Goal: Task Accomplishment & Management: Use online tool/utility

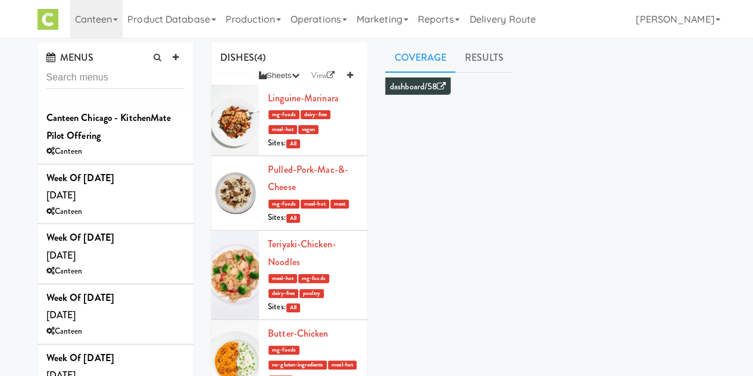
scroll to position [234, 0]
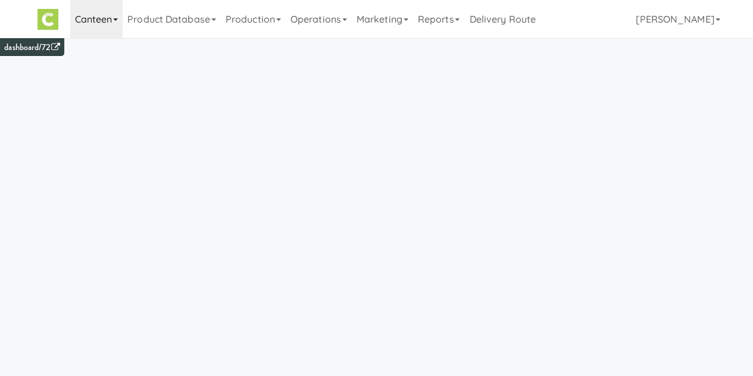
click at [102, 27] on link "Canteen" at bounding box center [96, 19] width 53 height 38
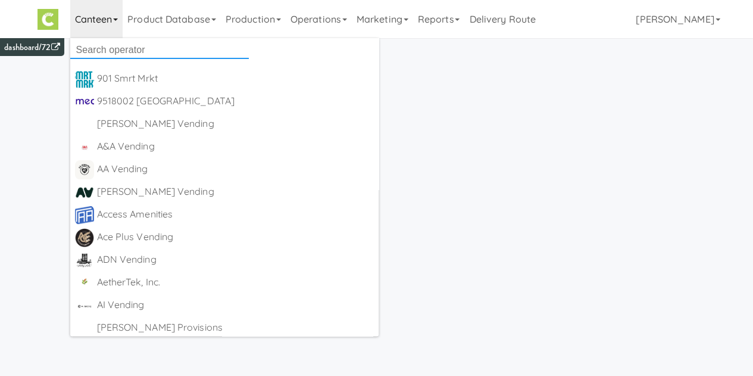
click at [114, 47] on input "text" at bounding box center [159, 50] width 179 height 18
type input "k"
click at [251, 20] on link "Production" at bounding box center [253, 19] width 65 height 38
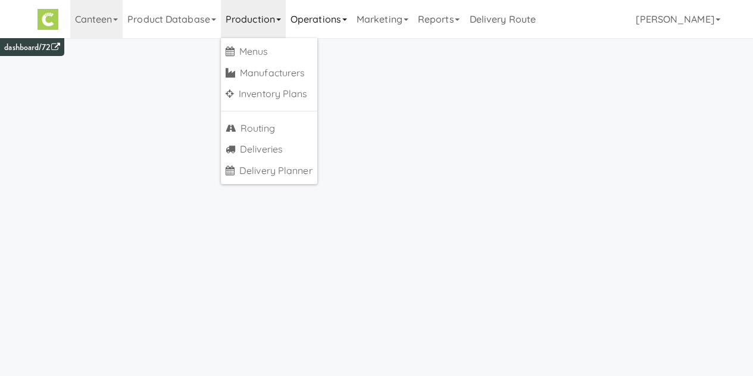
click at [301, 7] on link "Operations" at bounding box center [319, 19] width 66 height 38
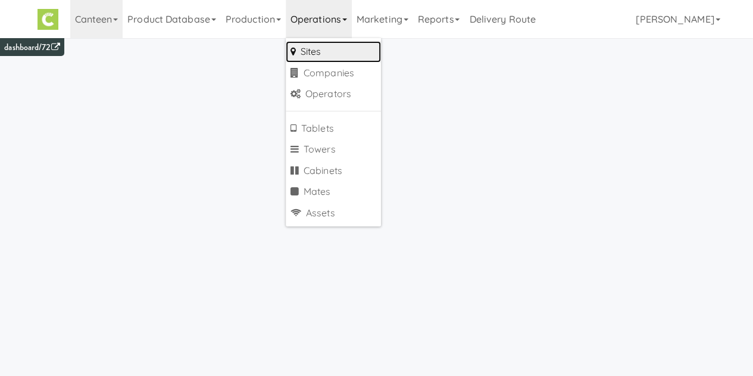
click at [302, 45] on link "Sites" at bounding box center [333, 51] width 95 height 21
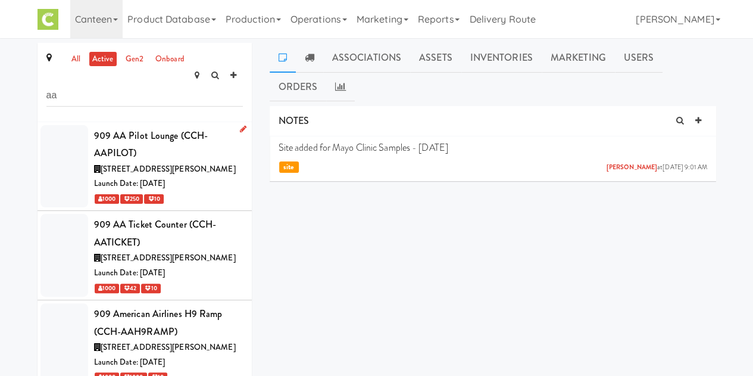
type input "aa"
click at [155, 135] on div "909 AA Pilot Lounge (CCH-AAPILOT)" at bounding box center [168, 144] width 149 height 35
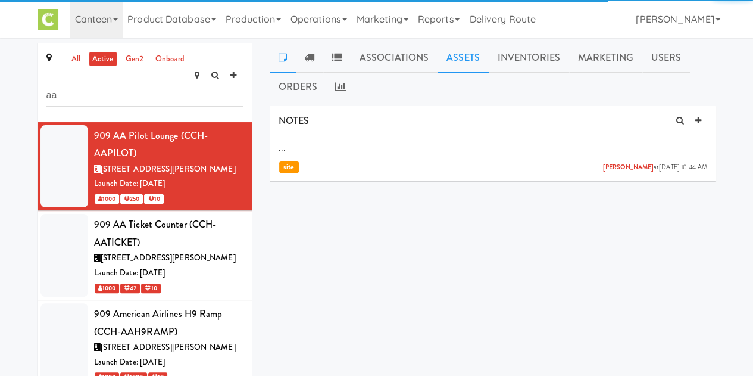
click at [447, 54] on link "Assets" at bounding box center [463, 58] width 51 height 30
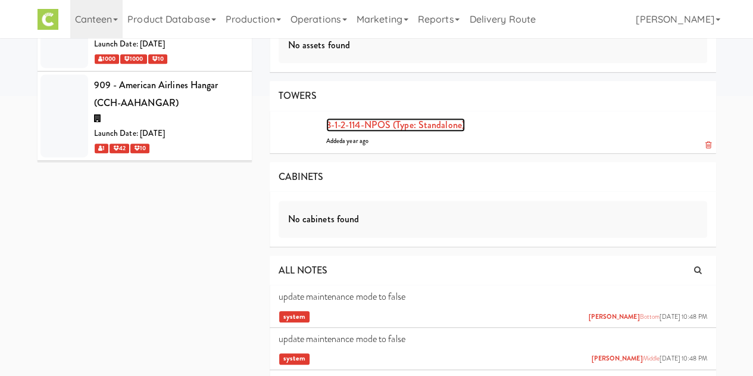
click at [333, 127] on link "3-1-2-114-NPOS (type: standalone)" at bounding box center [395, 125] width 139 height 14
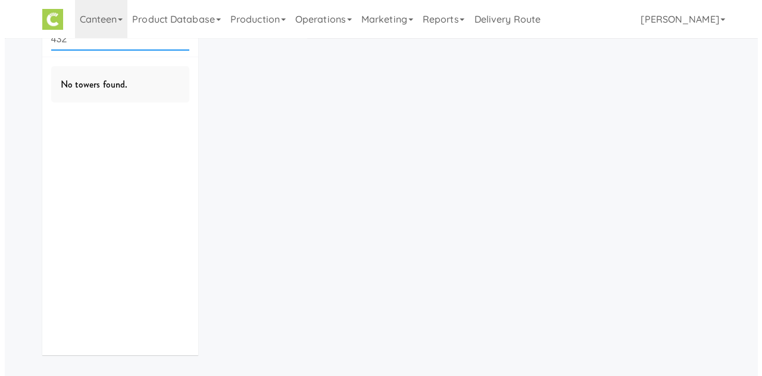
scroll to position [38, 0]
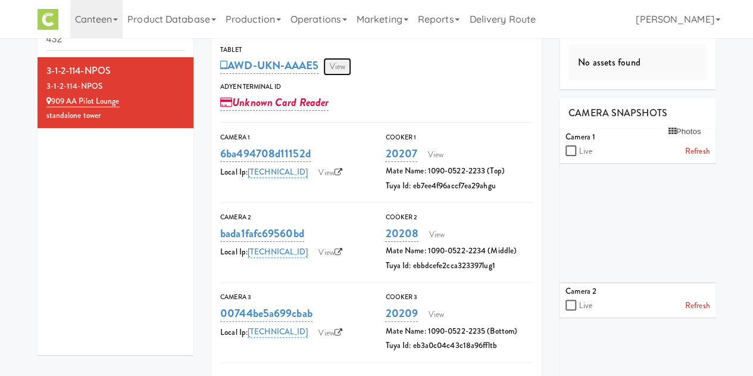
click at [334, 61] on link "View" at bounding box center [336, 67] width 27 height 18
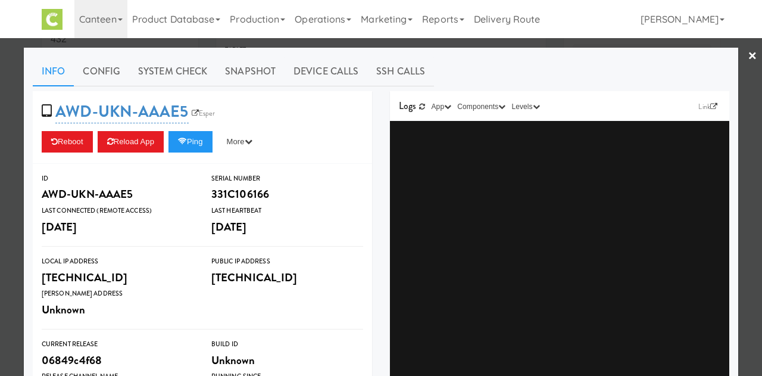
click at [187, 88] on div "Info Config System Check Snapshot Device Calls SSH Calls AWD-UKN-AAAE5 Esper Re…" at bounding box center [381, 348] width 697 height 583
click at [176, 72] on link "System Check" at bounding box center [172, 72] width 87 height 30
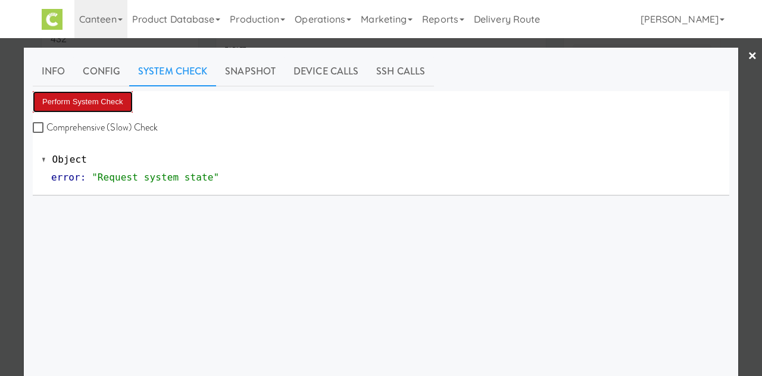
click at [96, 106] on button "Perform System Check" at bounding box center [83, 101] width 100 height 21
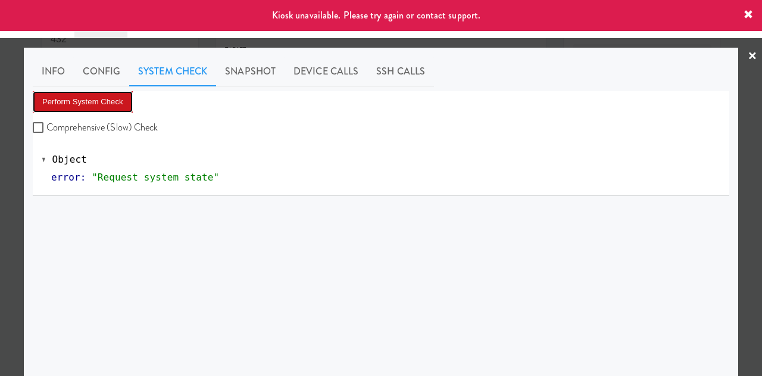
click at [96, 106] on button "Perform System Check" at bounding box center [83, 101] width 100 height 21
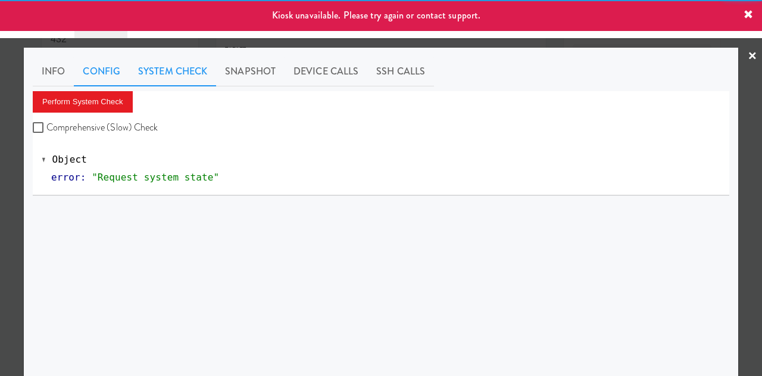
click at [99, 63] on link "Config" at bounding box center [101, 72] width 55 height 30
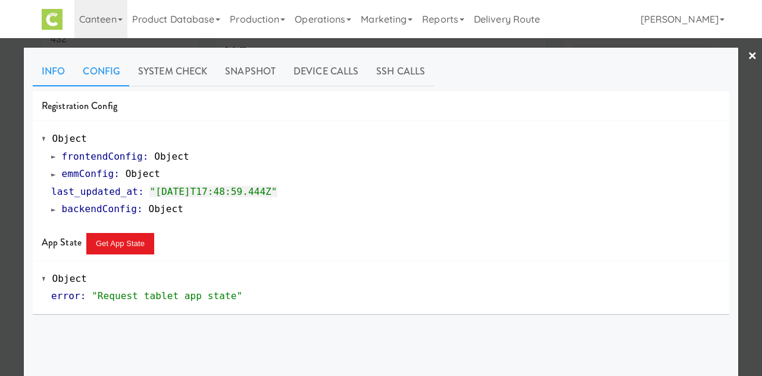
click at [47, 73] on link "Info" at bounding box center [53, 72] width 41 height 30
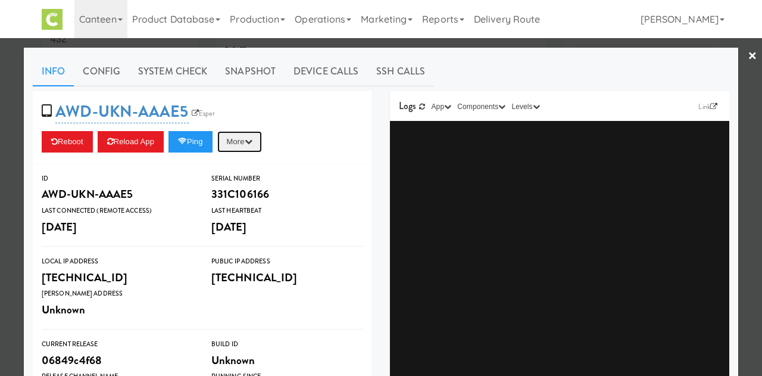
click at [244, 143] on button "More" at bounding box center [239, 141] width 45 height 21
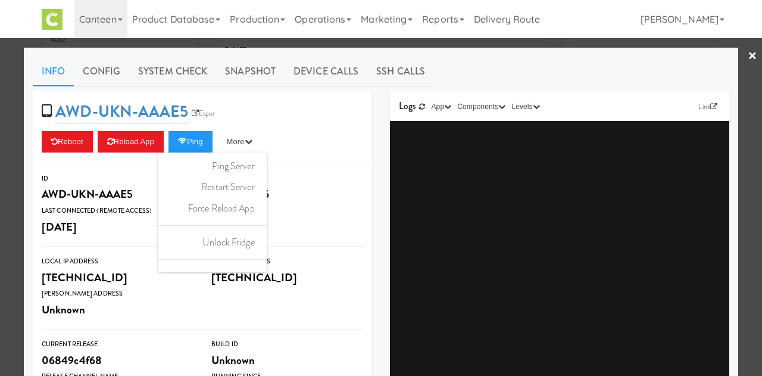
click at [289, 95] on div "AWD-UKN-AAAE5 Esper Reboot Reload App Ping More Ping Server Restart Server Forc…" at bounding box center [202, 127] width 339 height 73
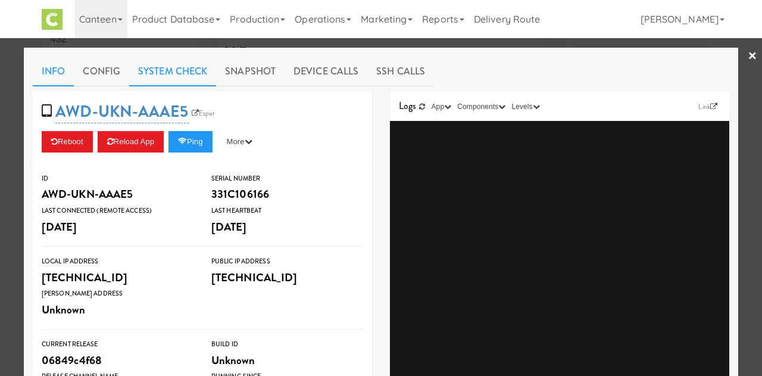
click at [147, 79] on link "System Check" at bounding box center [172, 72] width 87 height 30
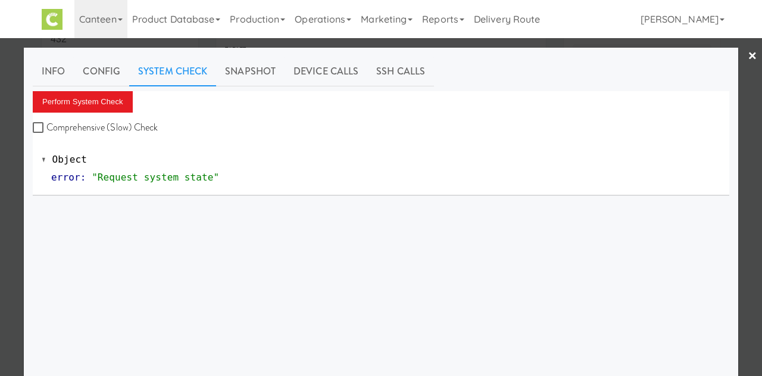
click at [748, 62] on link "×" at bounding box center [753, 56] width 10 height 37
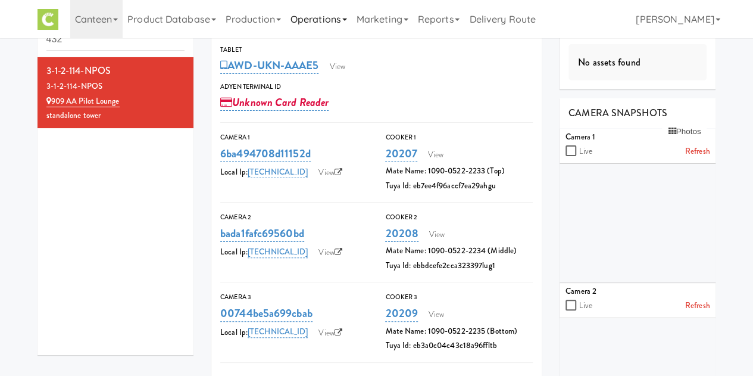
click at [322, 30] on link "Operations" at bounding box center [319, 19] width 66 height 38
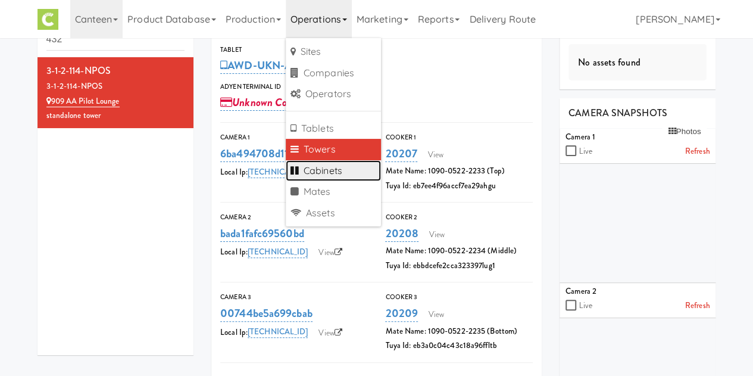
click at [337, 160] on link "Cabinets" at bounding box center [333, 170] width 95 height 21
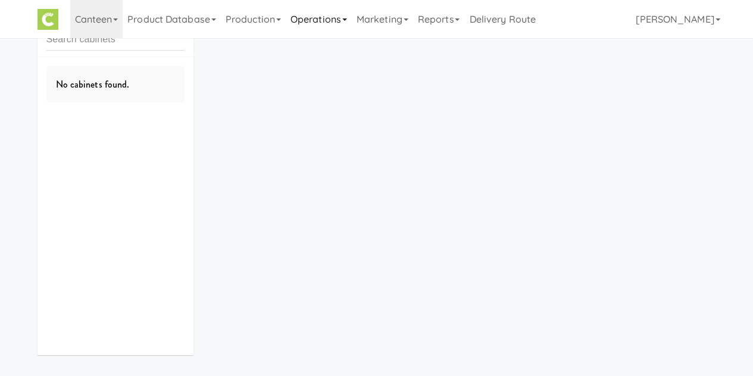
click at [313, 10] on link "Operations" at bounding box center [319, 19] width 66 height 38
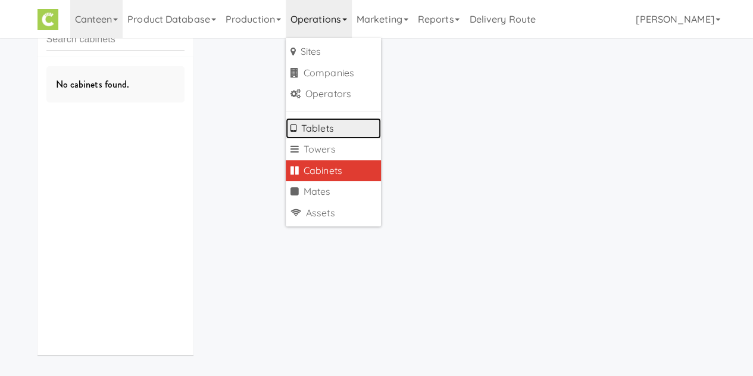
click at [326, 131] on link "Tablets" at bounding box center [333, 128] width 95 height 21
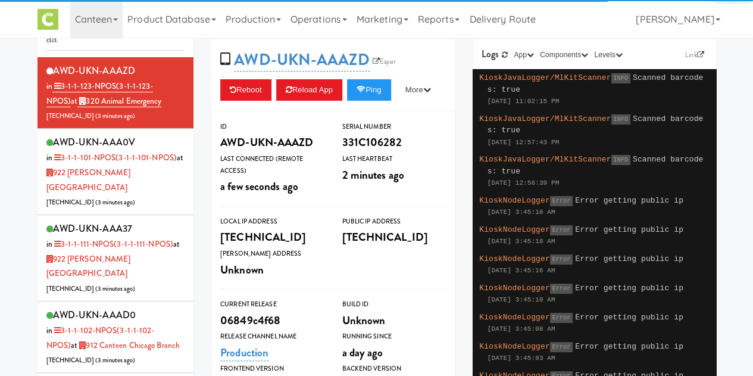
click at [83, 45] on input "aa" at bounding box center [115, 40] width 139 height 22
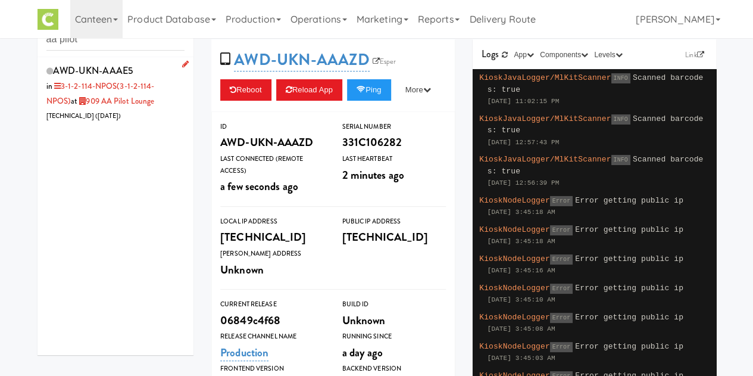
type input "aa pilot"
click at [112, 89] on link "3-1-2-114-NPOS (3-1-2-114-NPOS)" at bounding box center [100, 93] width 108 height 26
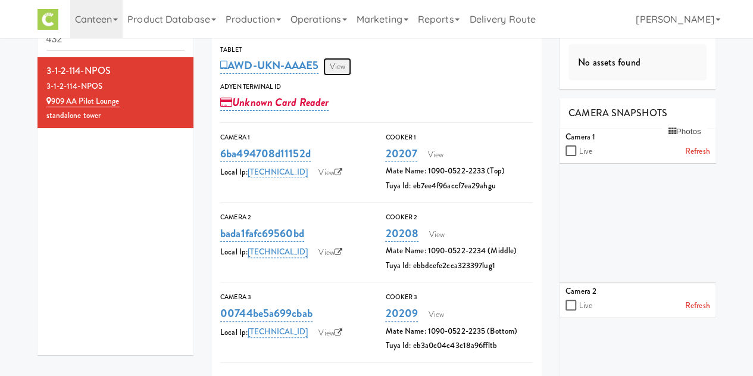
click at [345, 74] on link "View" at bounding box center [336, 67] width 27 height 18
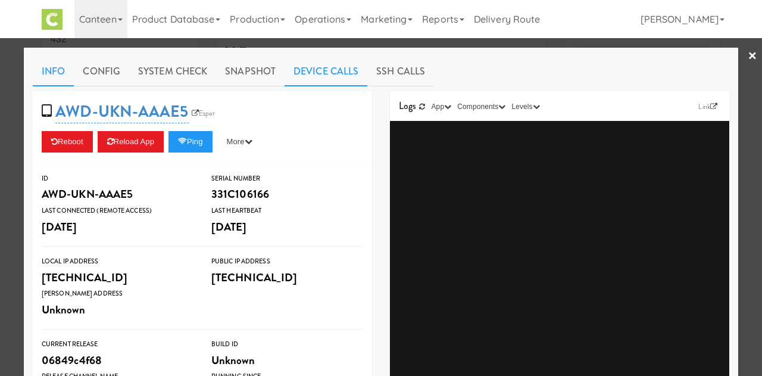
click at [314, 64] on link "Device Calls" at bounding box center [326, 72] width 83 height 30
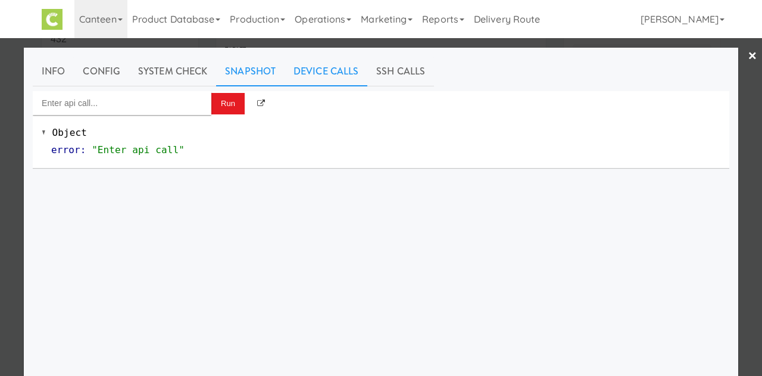
click at [219, 66] on link "Snapshot" at bounding box center [250, 72] width 68 height 30
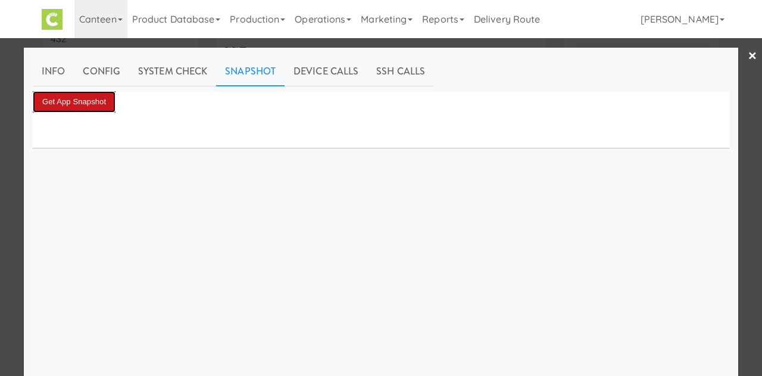
click at [87, 98] on button "Get App Snapshot" at bounding box center [74, 101] width 83 height 21
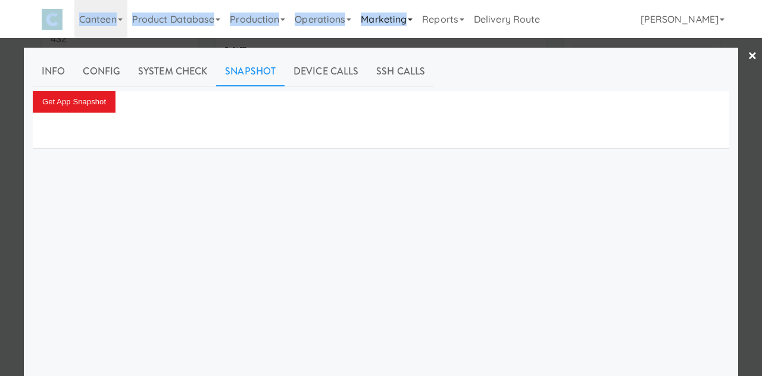
drag, startPoint x: 256, startPoint y: 11, endPoint x: 397, endPoint y: 26, distance: 141.3
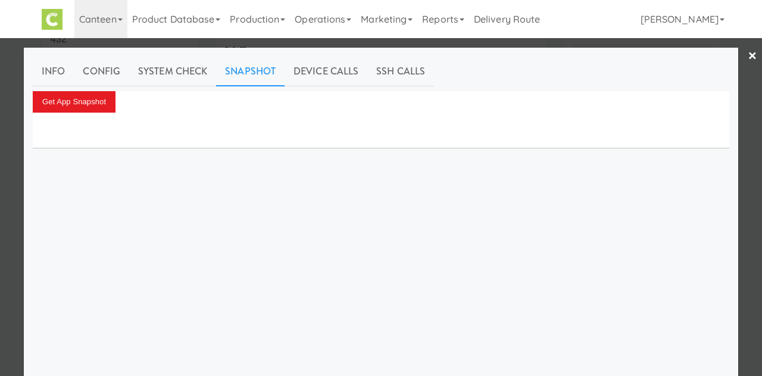
click at [112, 101] on div "Get App Snapshot" at bounding box center [381, 101] width 697 height 21
click at [98, 101] on button "Get App Snapshot" at bounding box center [74, 101] width 83 height 21
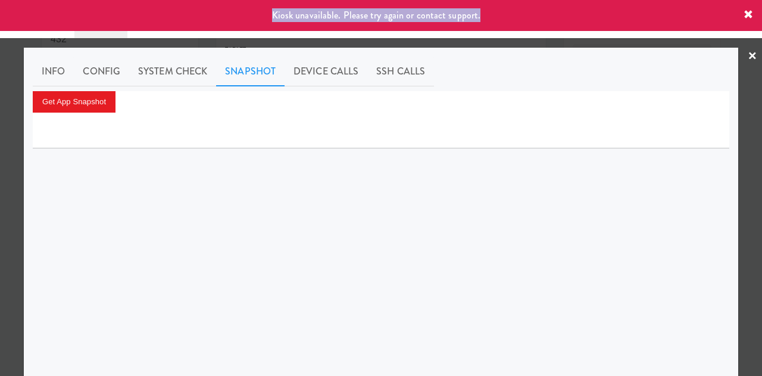
drag, startPoint x: 276, startPoint y: 15, endPoint x: 491, endPoint y: 13, distance: 215.0
click at [491, 13] on div "Kiosk unavailable. Please try again or contact support." at bounding box center [381, 15] width 762 height 31
copy span "Kiosk unavailable. Please try again or contact support."
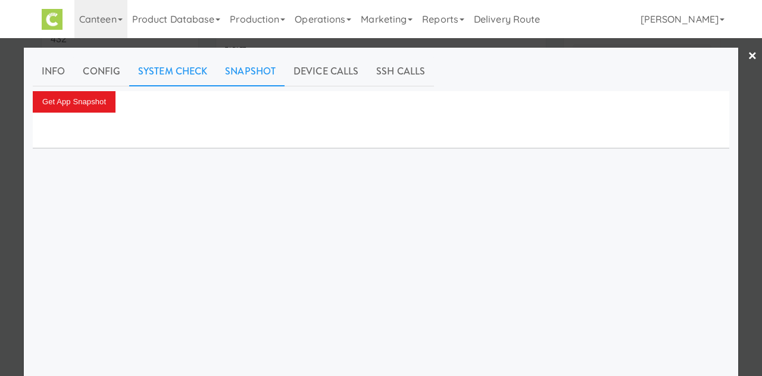
click at [161, 74] on link "System Check" at bounding box center [172, 72] width 87 height 30
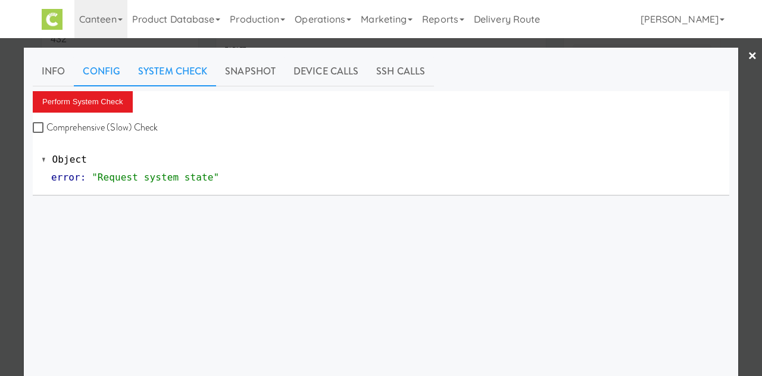
click at [92, 70] on link "Config" at bounding box center [101, 72] width 55 height 30
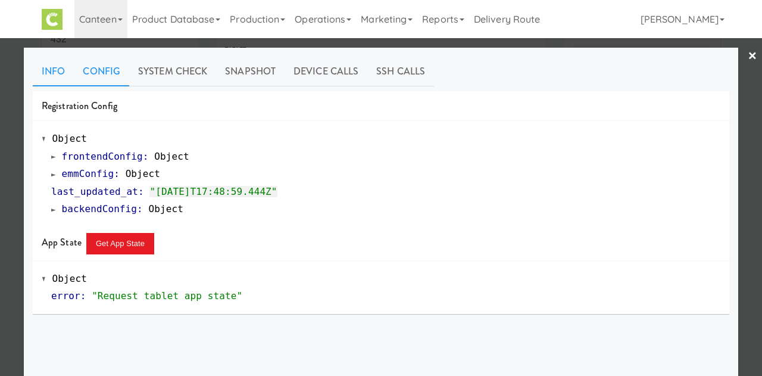
click at [33, 74] on link "Info" at bounding box center [53, 72] width 41 height 30
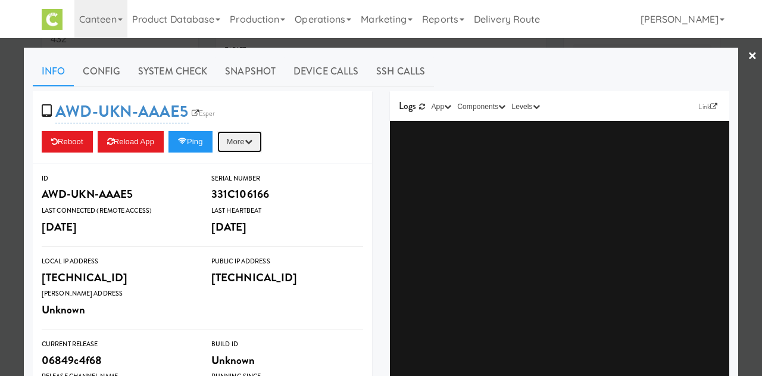
click at [244, 140] on button "More" at bounding box center [239, 141] width 45 height 21
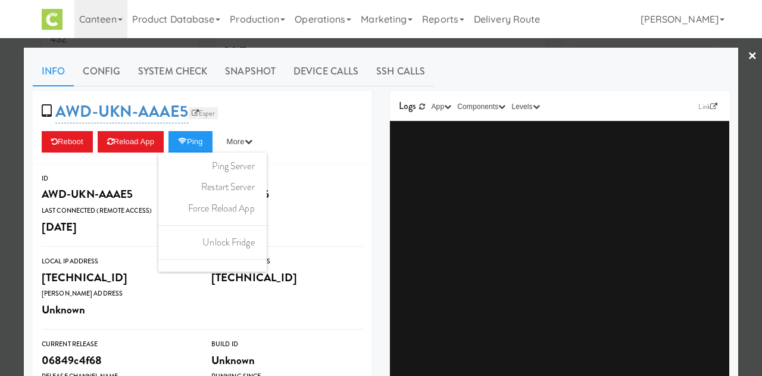
click at [196, 113] on link "Esper" at bounding box center [204, 113] width 30 height 12
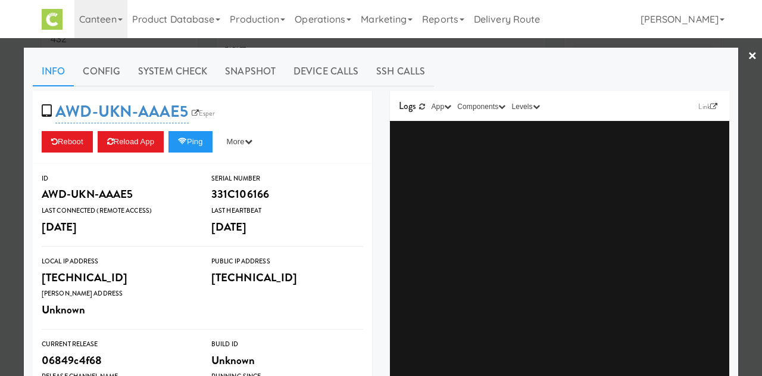
click at [748, 61] on link "×" at bounding box center [753, 56] width 10 height 37
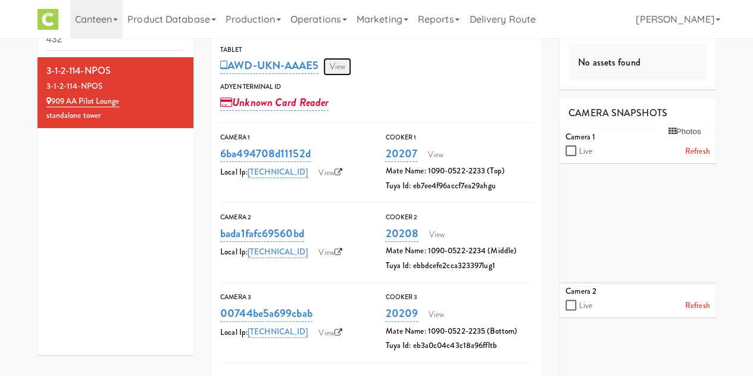
click at [341, 67] on link "View" at bounding box center [336, 67] width 27 height 18
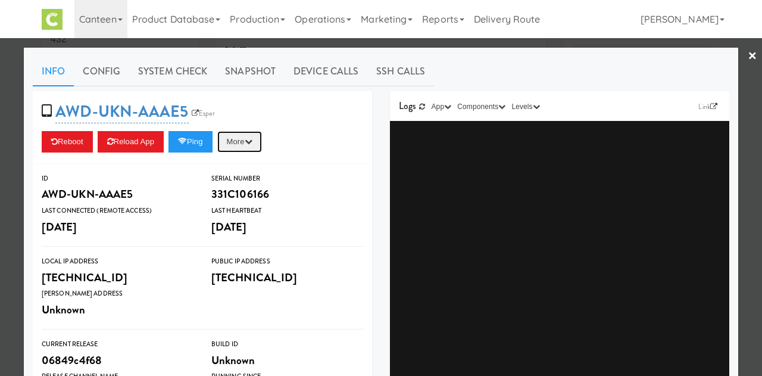
click at [260, 141] on button "More" at bounding box center [239, 141] width 45 height 21
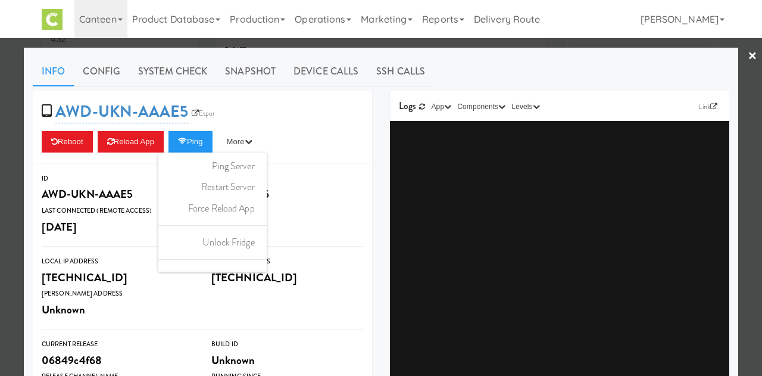
click at [303, 173] on div "Serial Number" at bounding box center [287, 179] width 152 height 12
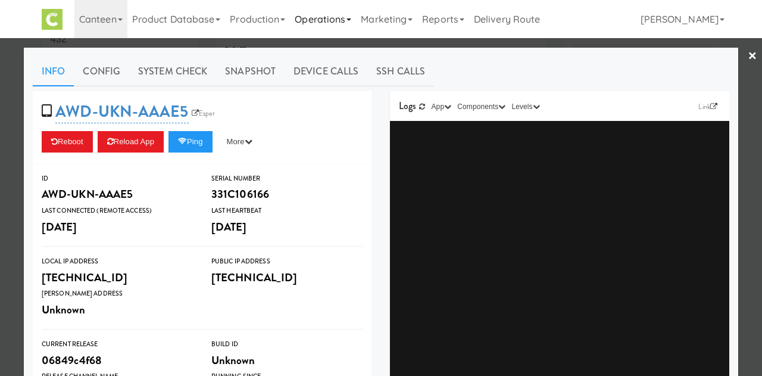
click at [341, 20] on link "Operations" at bounding box center [323, 19] width 66 height 38
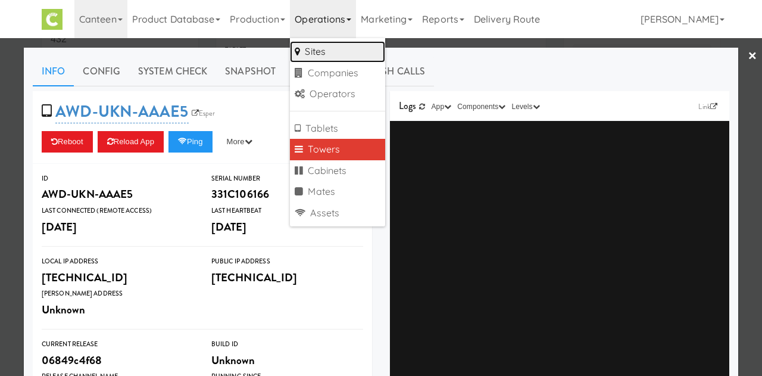
click at [324, 51] on link "Sites" at bounding box center [337, 51] width 95 height 21
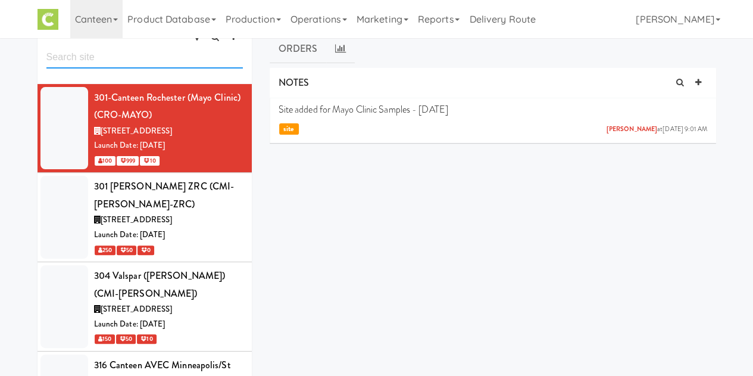
click at [128, 46] on input "text" at bounding box center [144, 57] width 197 height 22
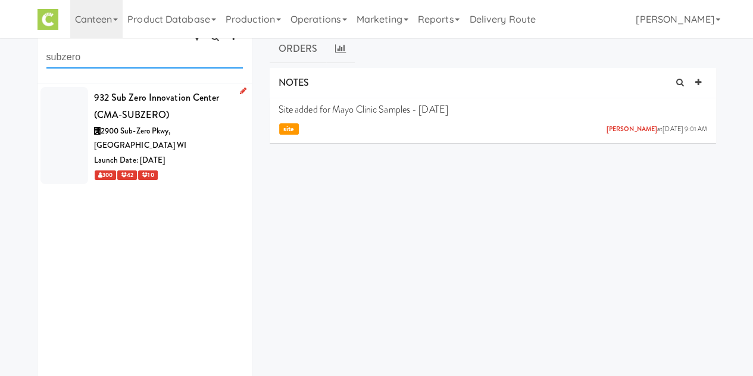
type input "subzero"
click at [165, 102] on div "932 Sub Zero Innovation Center (CMA-SUBZERO)" at bounding box center [168, 106] width 149 height 35
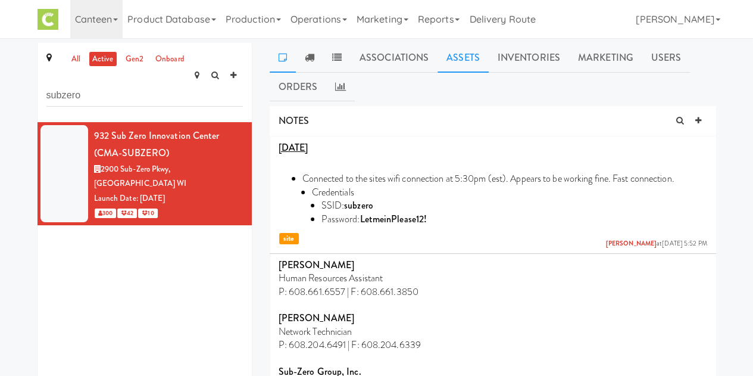
click at [470, 53] on link "Assets" at bounding box center [463, 58] width 51 height 30
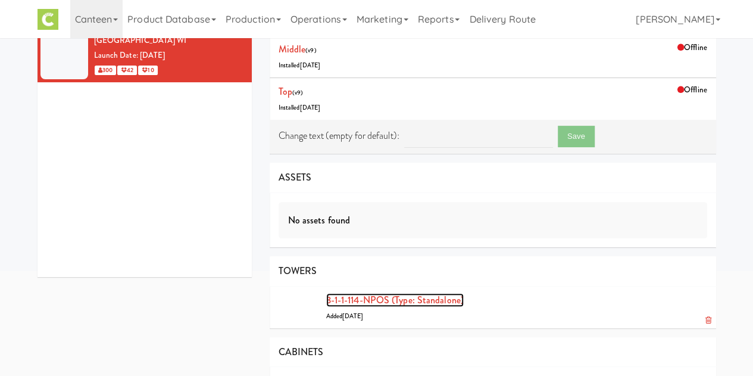
click at [380, 296] on link "3-1-1-114-NPOS (type: standalone)" at bounding box center [395, 300] width 138 height 14
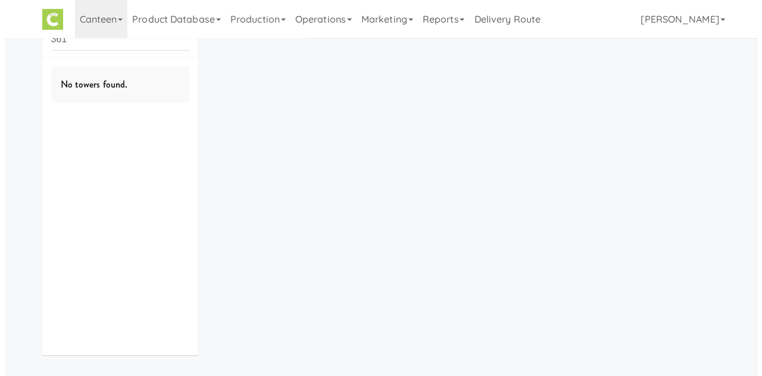
scroll to position [38, 0]
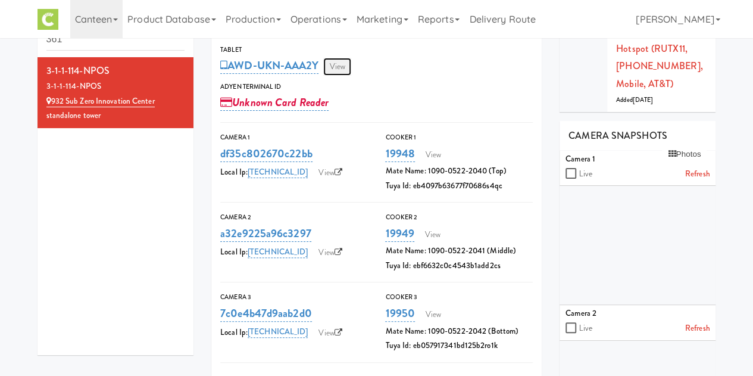
click at [342, 68] on link "View" at bounding box center [336, 67] width 27 height 18
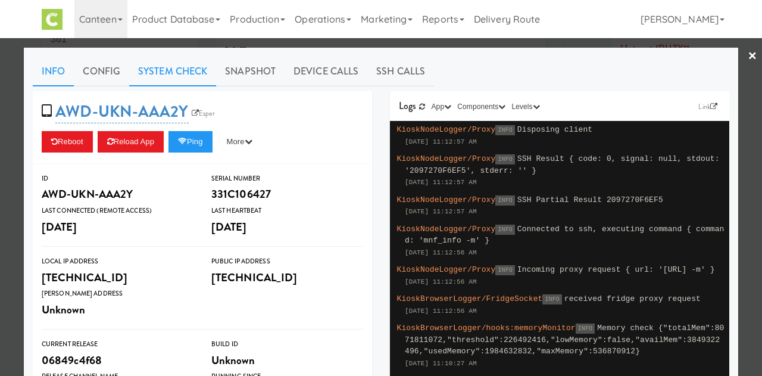
click at [151, 74] on link "System Check" at bounding box center [172, 72] width 87 height 30
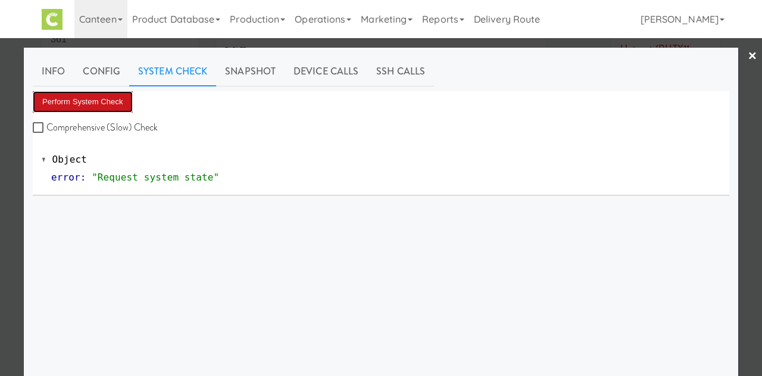
click at [97, 103] on button "Perform System Check" at bounding box center [83, 101] width 100 height 21
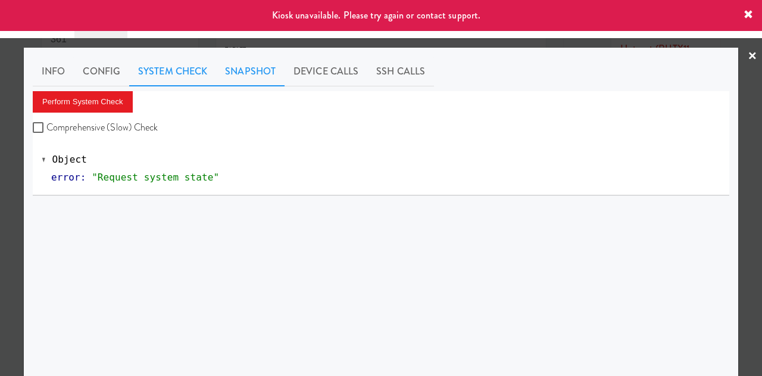
click at [244, 71] on link "Snapshot" at bounding box center [250, 72] width 68 height 30
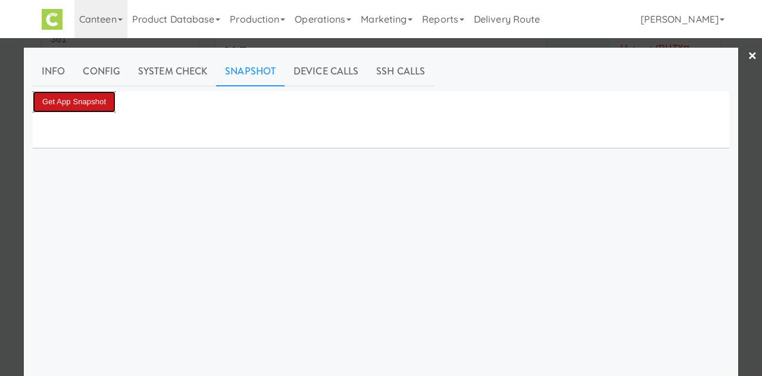
click at [82, 101] on button "Get App Snapshot" at bounding box center [74, 101] width 83 height 21
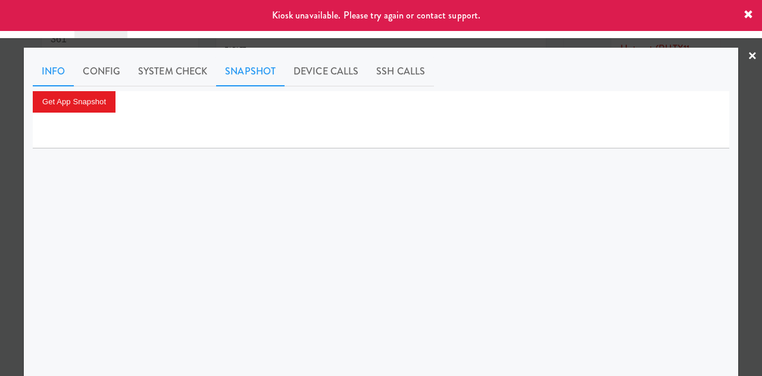
click at [60, 76] on link "Info" at bounding box center [53, 72] width 41 height 30
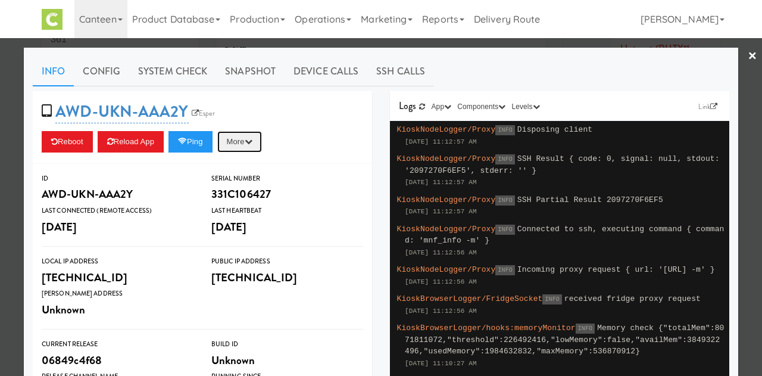
click at [250, 140] on icon "button" at bounding box center [249, 142] width 8 height 8
